Goal: Find specific page/section: Find specific page/section

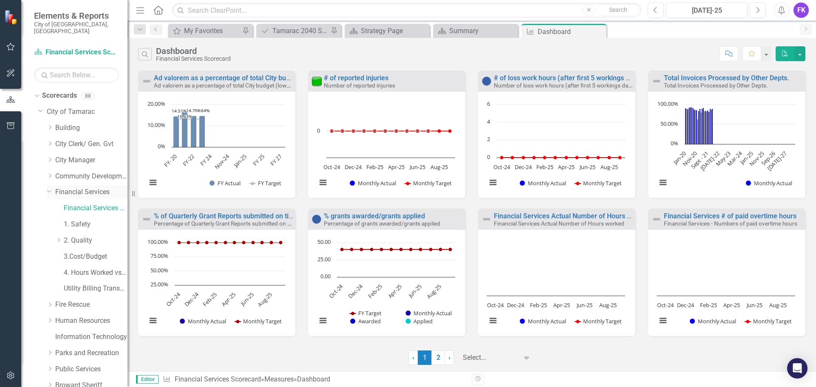
click at [79, 187] on link "Financial Services" at bounding box center [91, 192] width 72 height 10
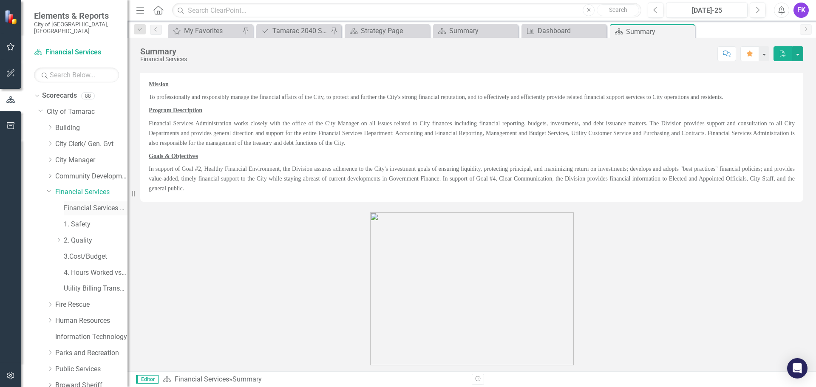
click at [74, 204] on link "Financial Services Scorecard" at bounding box center [96, 209] width 64 height 10
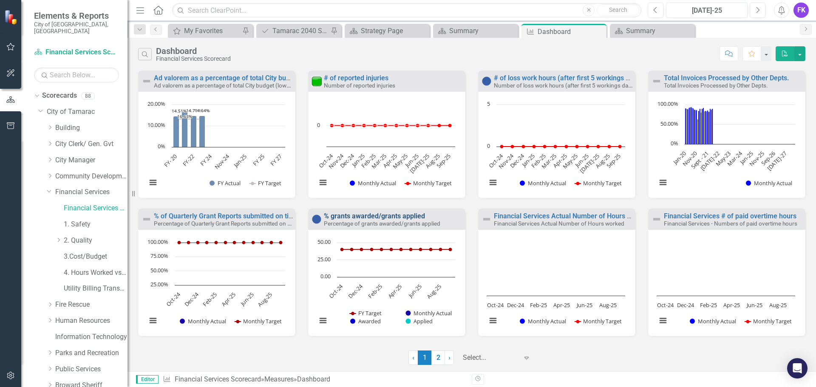
click at [376, 215] on link "% grants awarded/grants applied" at bounding box center [374, 216] width 101 height 8
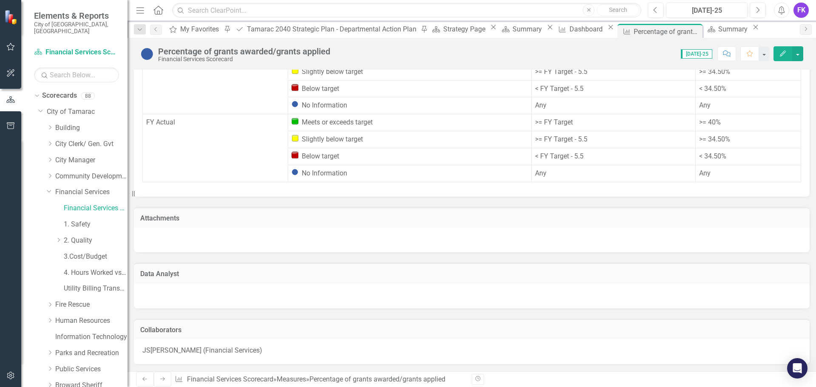
scroll to position [561, 0]
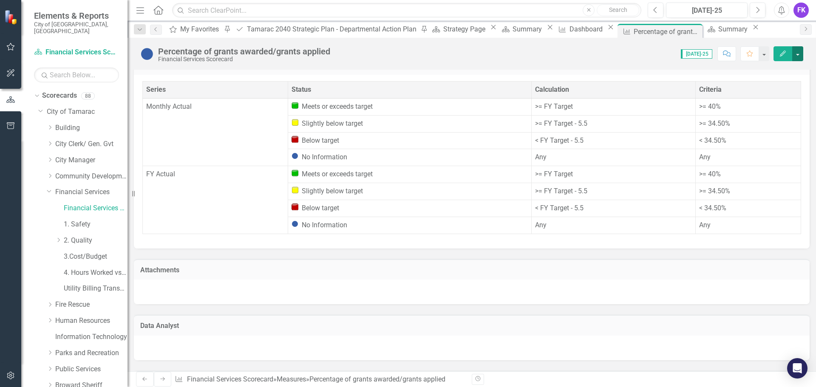
click at [799, 54] on button "button" at bounding box center [797, 53] width 11 height 15
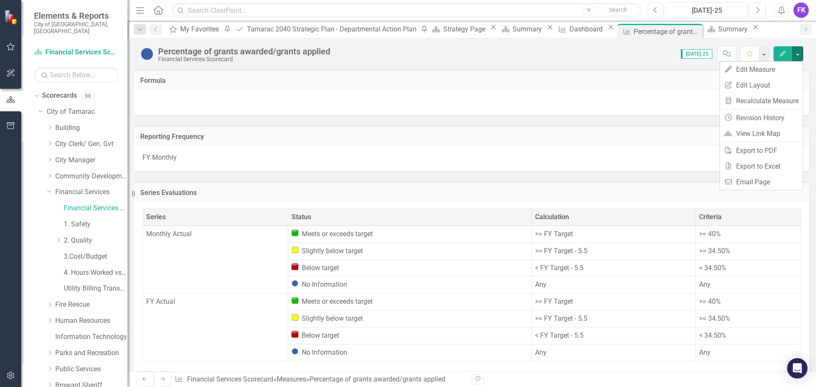
scroll to position [221, 0]
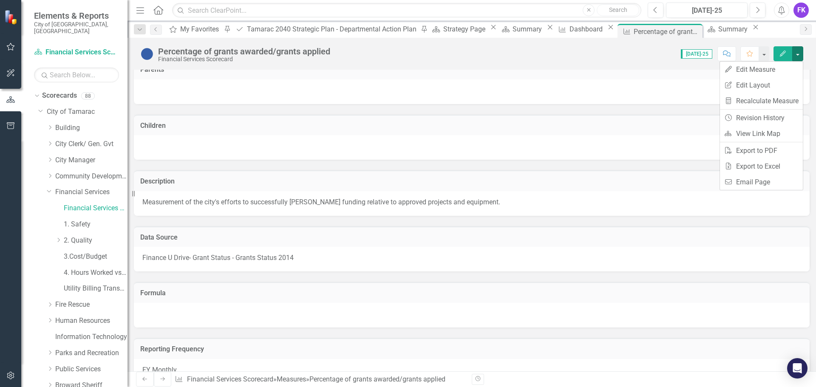
click at [284, 51] on div "Percentage of grants awarded/grants applied" at bounding box center [244, 51] width 172 height 9
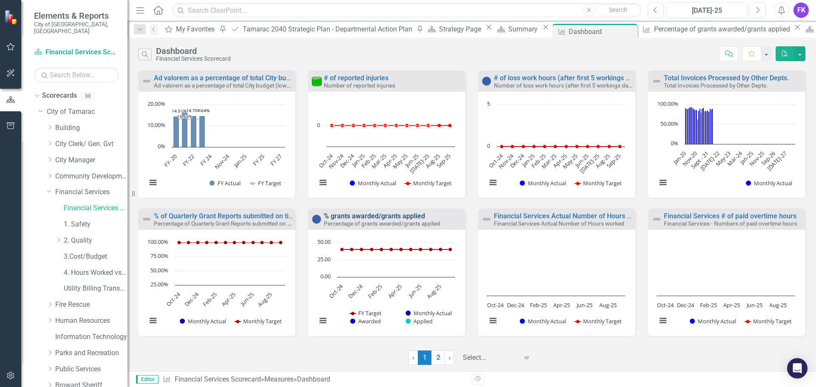
click at [371, 215] on link "% grants awarded/grants applied" at bounding box center [374, 216] width 101 height 8
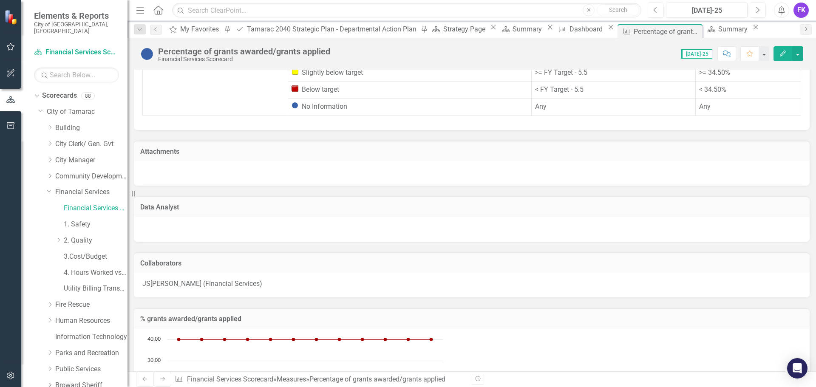
scroll to position [425, 0]
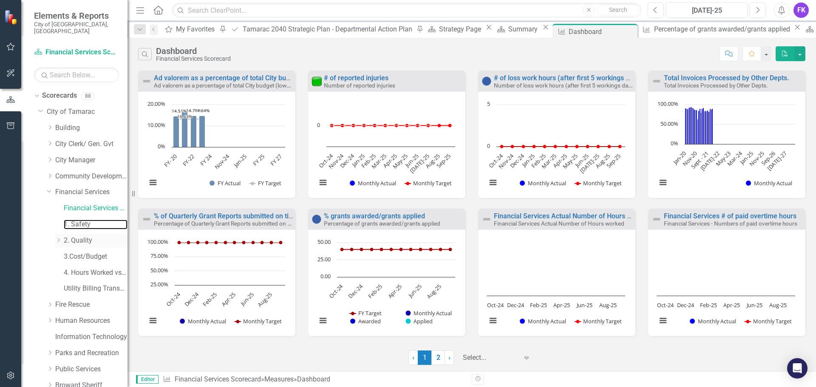
drag, startPoint x: 76, startPoint y: 216, endPoint x: 75, endPoint y: 233, distance: 17.0
click at [75, 220] on link "1. Safety" at bounding box center [96, 225] width 64 height 10
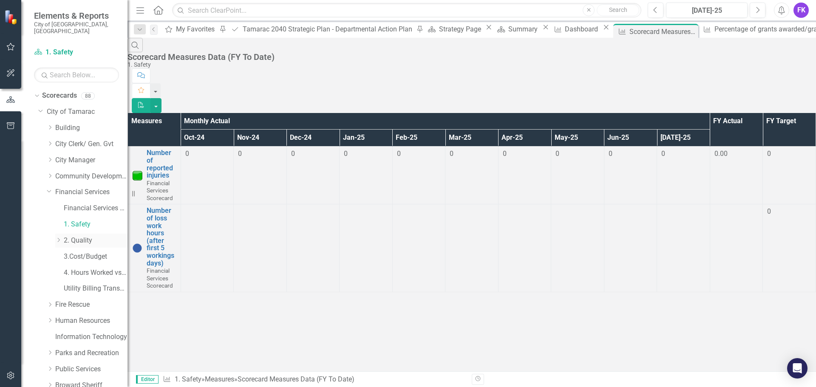
click at [75, 236] on link "2. Quality" at bounding box center [96, 241] width 64 height 10
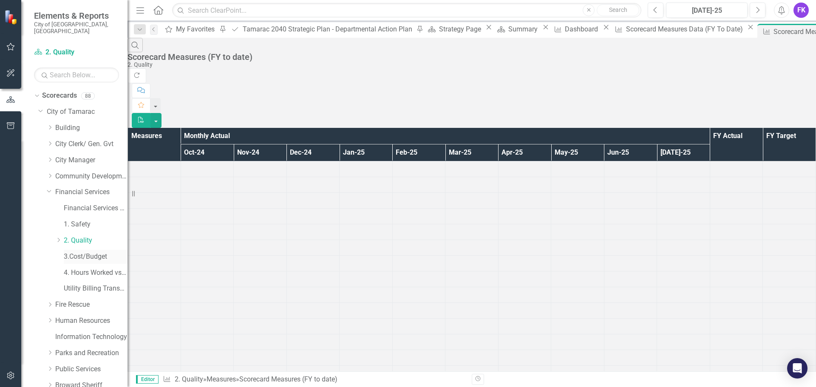
click at [79, 252] on link "3.Cost/Budget" at bounding box center [96, 257] width 64 height 10
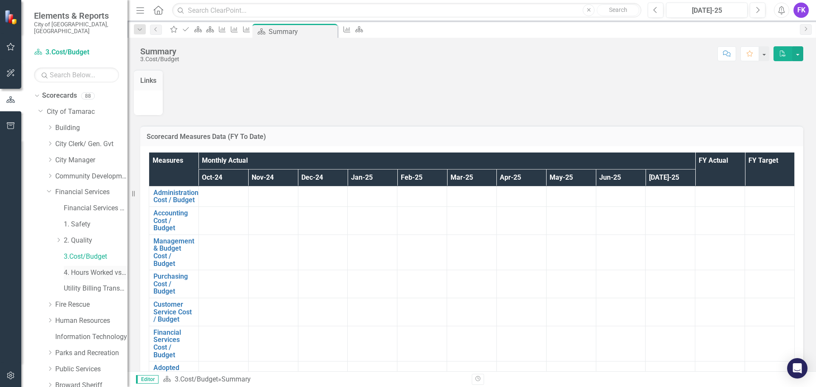
click at [77, 268] on link "4. Hours Worked vs Available hours" at bounding box center [96, 273] width 64 height 10
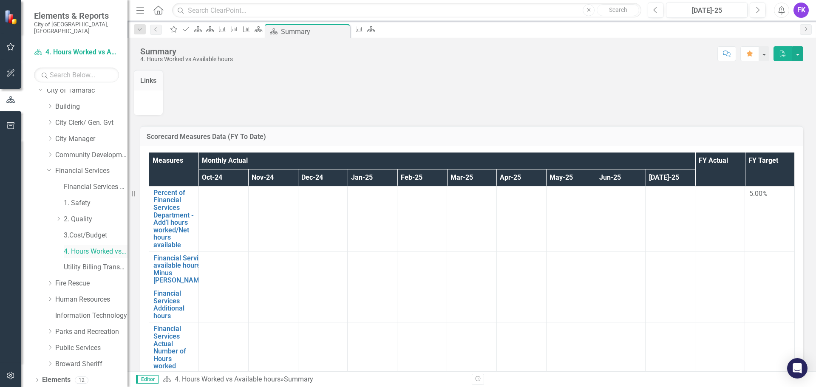
scroll to position [33, 0]
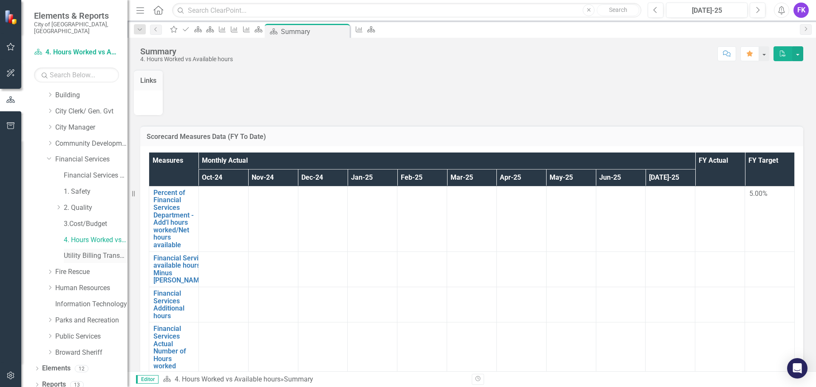
click at [70, 251] on link "Utility Billing Transactional Survey" at bounding box center [96, 256] width 64 height 10
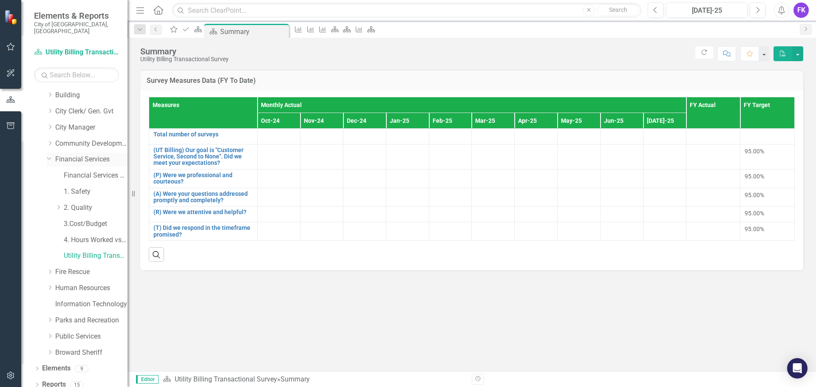
click at [80, 155] on link "Financial Services" at bounding box center [91, 160] width 72 height 10
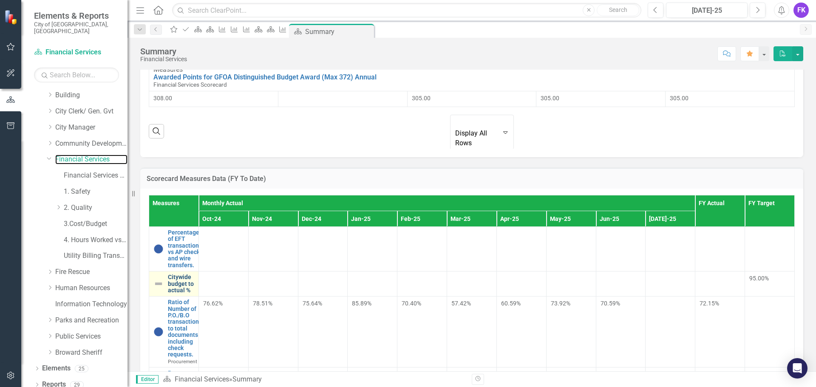
scroll to position [600, 0]
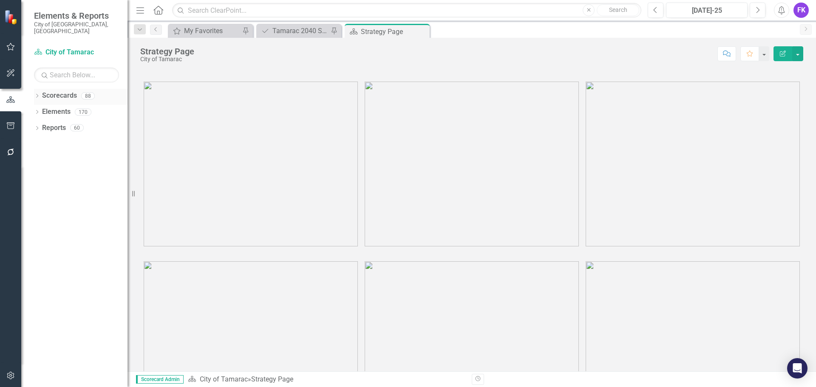
click at [55, 91] on link "Scorecards" at bounding box center [59, 96] width 35 height 10
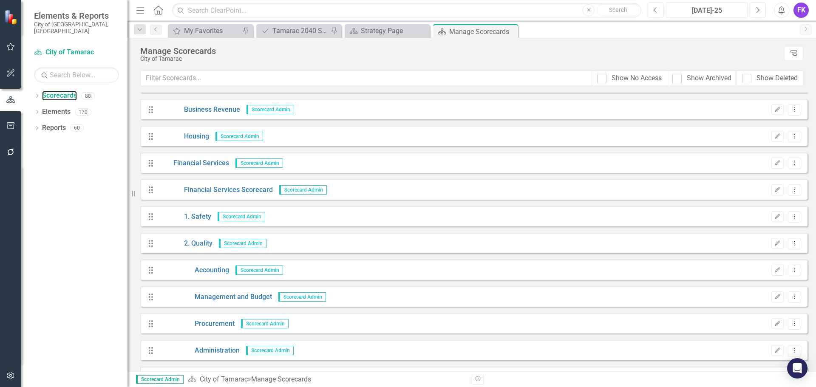
scroll to position [510, 0]
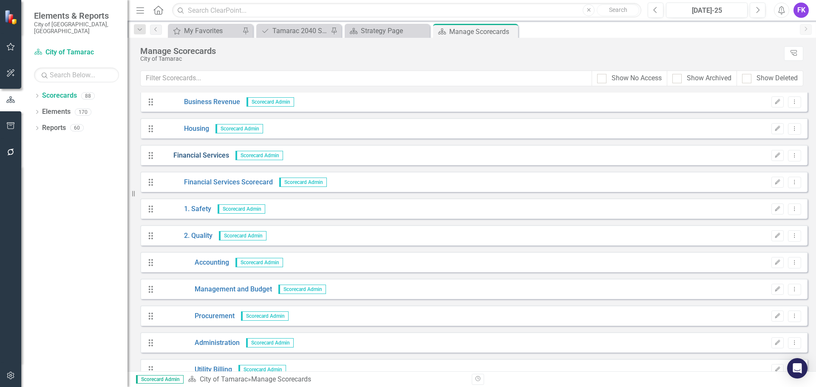
click at [187, 157] on link "Financial Services" at bounding box center [193, 156] width 71 height 10
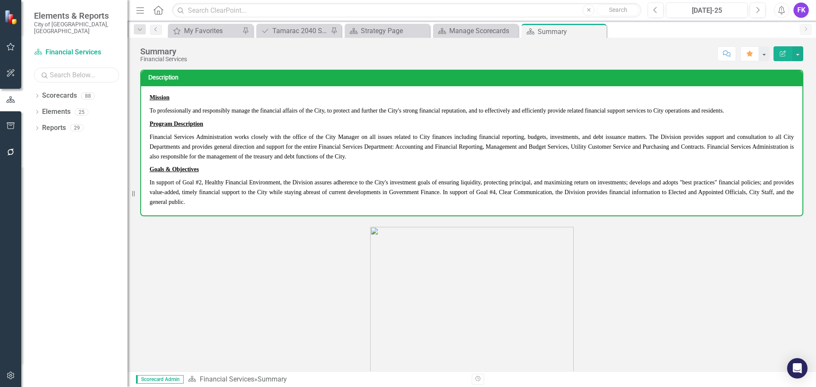
click at [63, 68] on input "text" at bounding box center [76, 75] width 85 height 15
click at [53, 91] on link "Scorecards" at bounding box center [59, 96] width 35 height 10
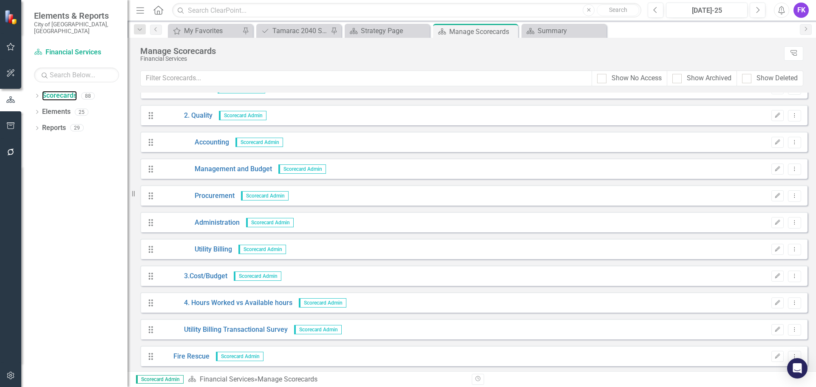
scroll to position [637, 0]
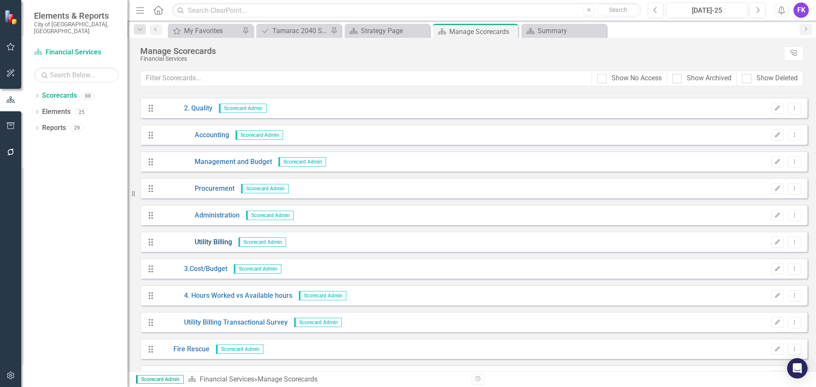
click at [203, 241] on link "Utility Billing" at bounding box center [195, 243] width 74 height 10
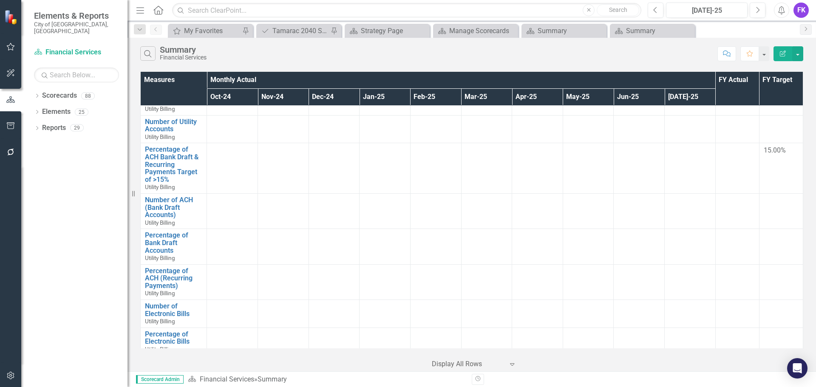
scroll to position [212, 0]
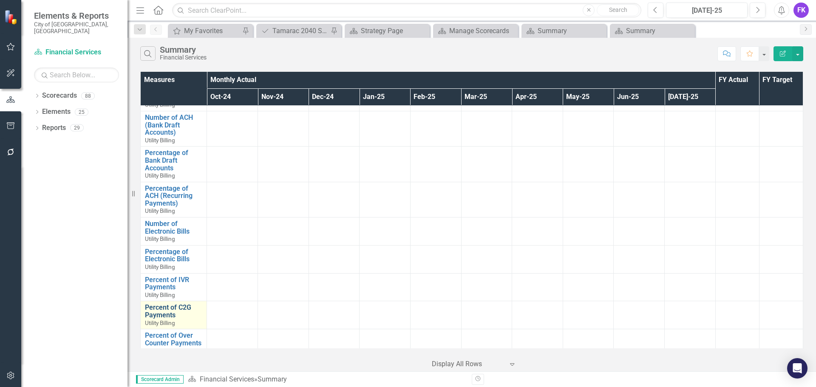
click at [166, 306] on link "Percent of C2G Payments" at bounding box center [173, 311] width 57 height 15
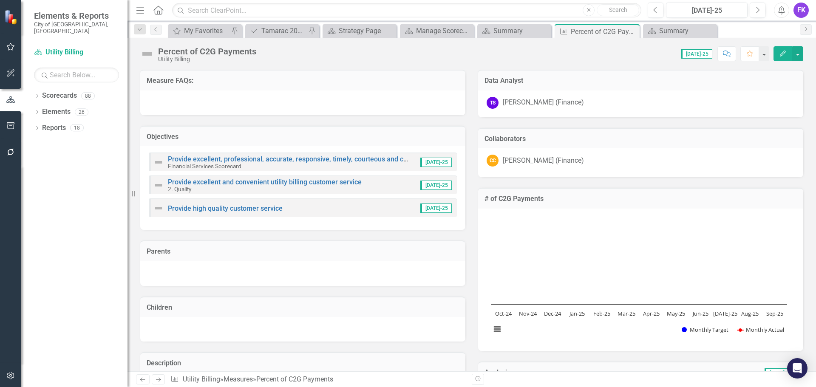
click at [228, 52] on div "Percent of C2G Payments" at bounding box center [207, 51] width 98 height 9
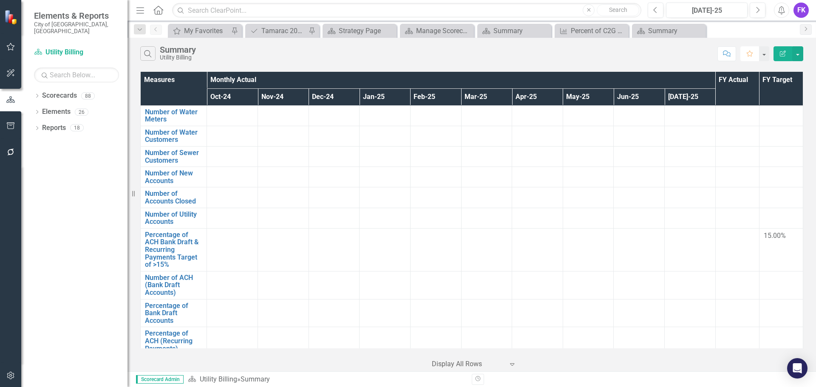
click at [749, 55] on icon "Favorite" at bounding box center [750, 54] width 8 height 6
